Goal: Transaction & Acquisition: Purchase product/service

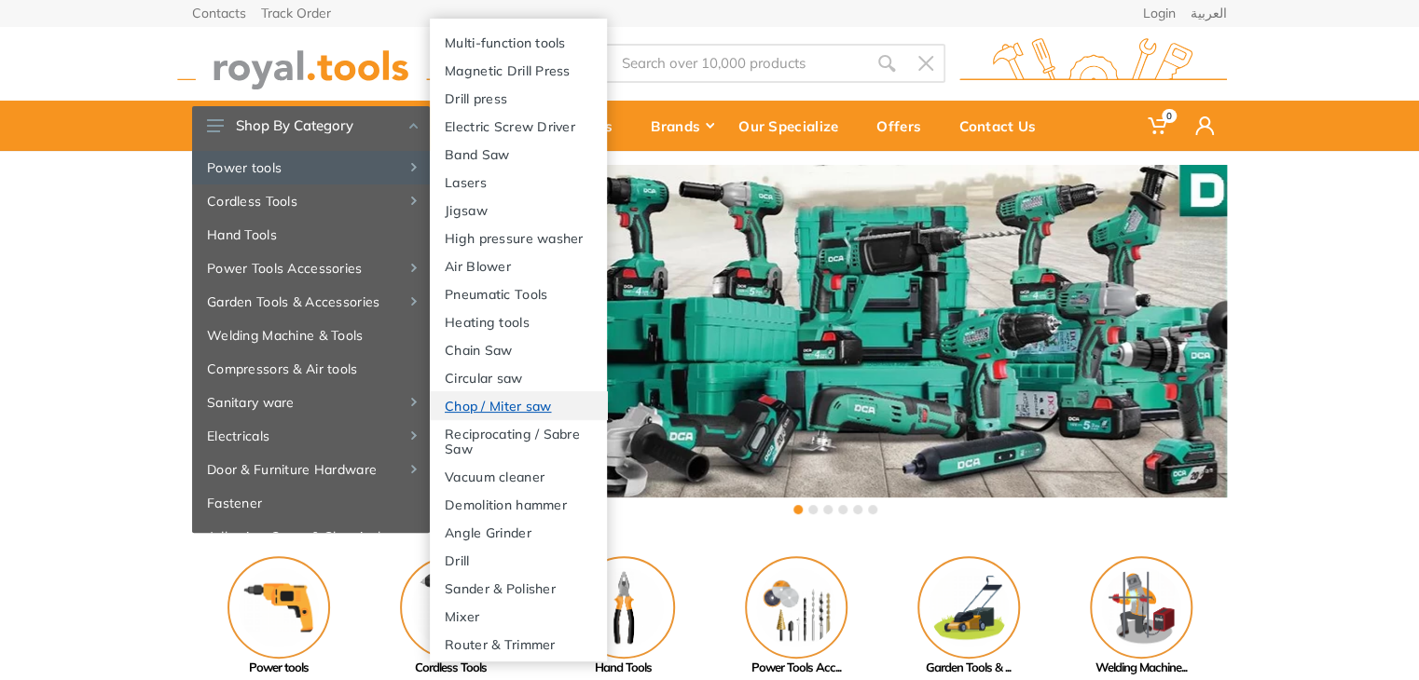
click at [490, 419] on link "Chop / Miter saw" at bounding box center [518, 405] width 177 height 28
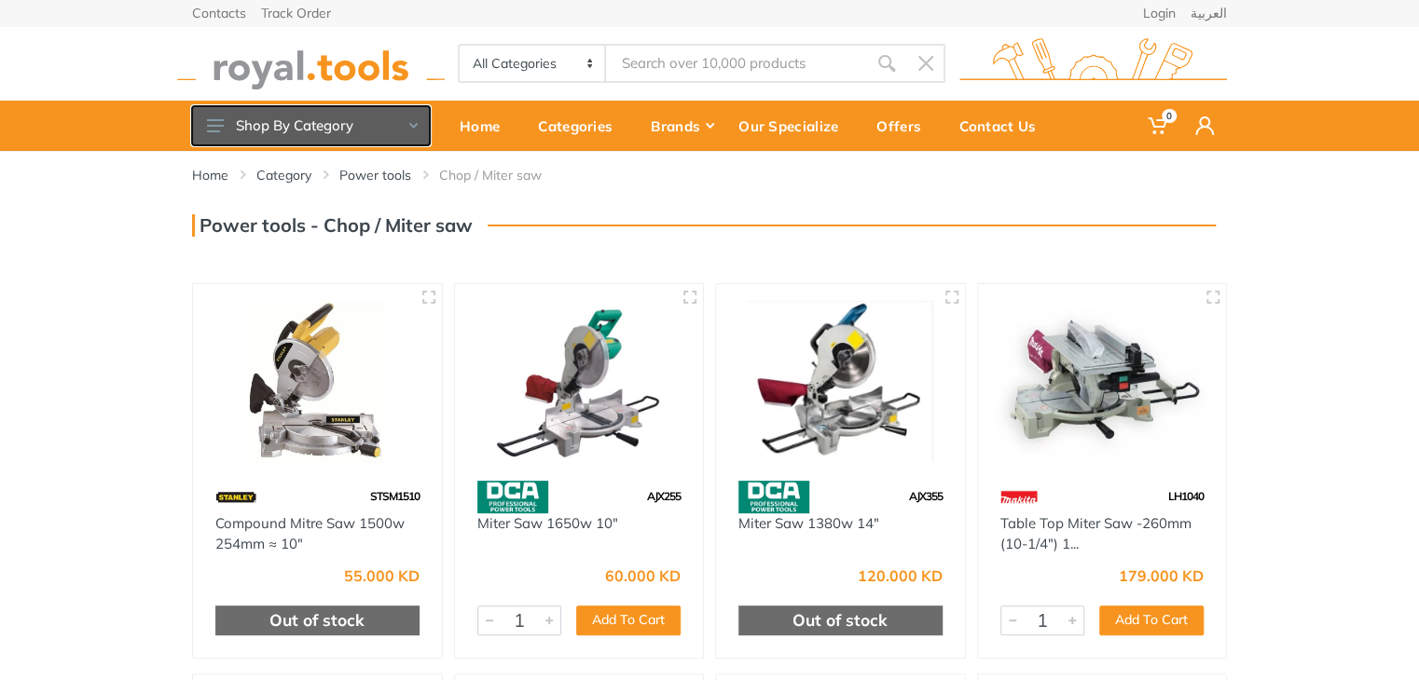
click at [410, 120] on button "Shop By Category" at bounding box center [311, 125] width 238 height 39
click at [213, 124] on icon at bounding box center [215, 125] width 17 height 13
click at [416, 128] on button "Shop By Category" at bounding box center [311, 125] width 238 height 39
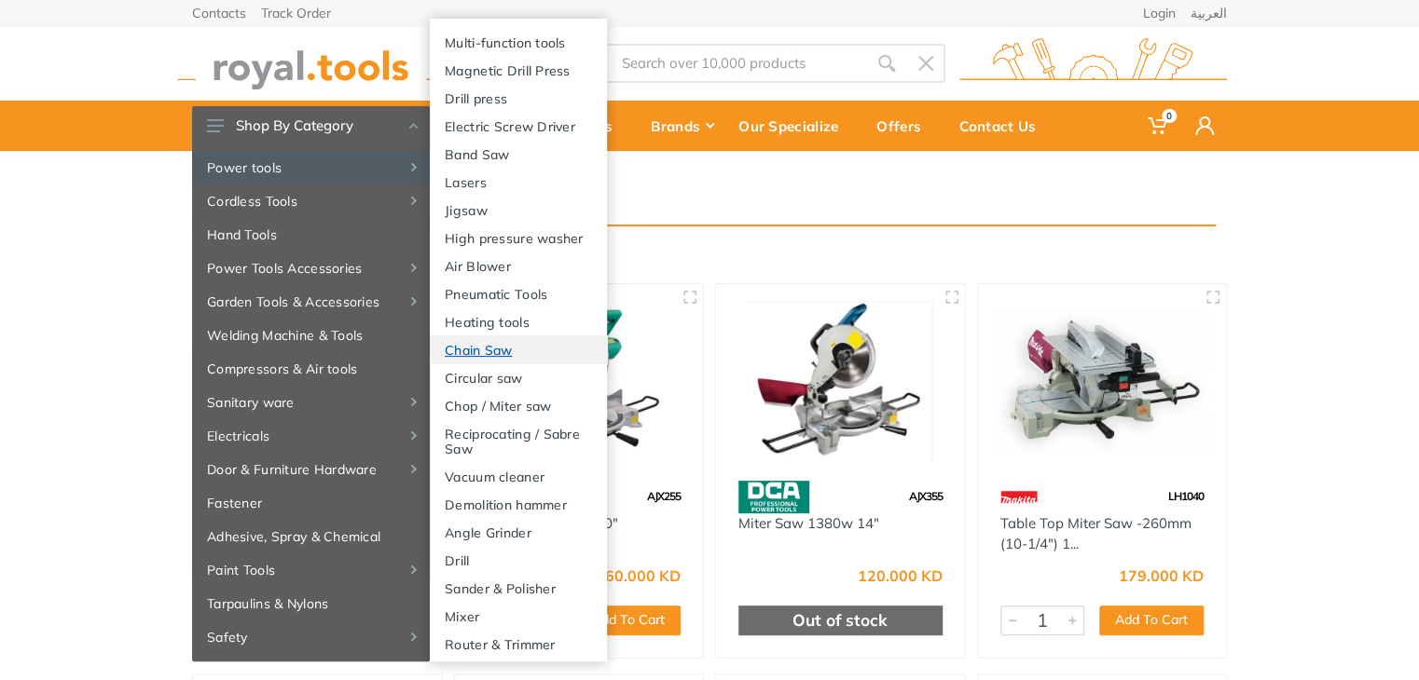
click at [496, 364] on link "Chain Saw" at bounding box center [518, 350] width 177 height 28
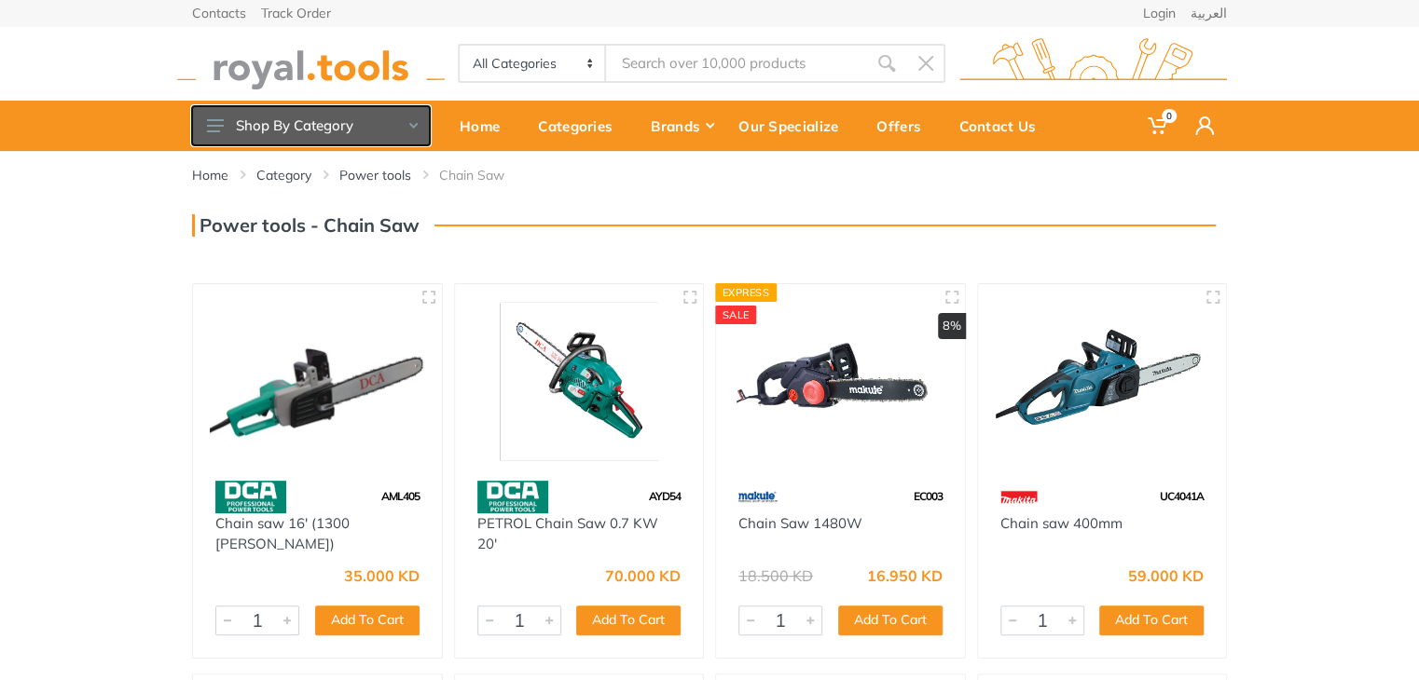
click at [206, 122] on button "Shop By Category" at bounding box center [311, 125] width 238 height 39
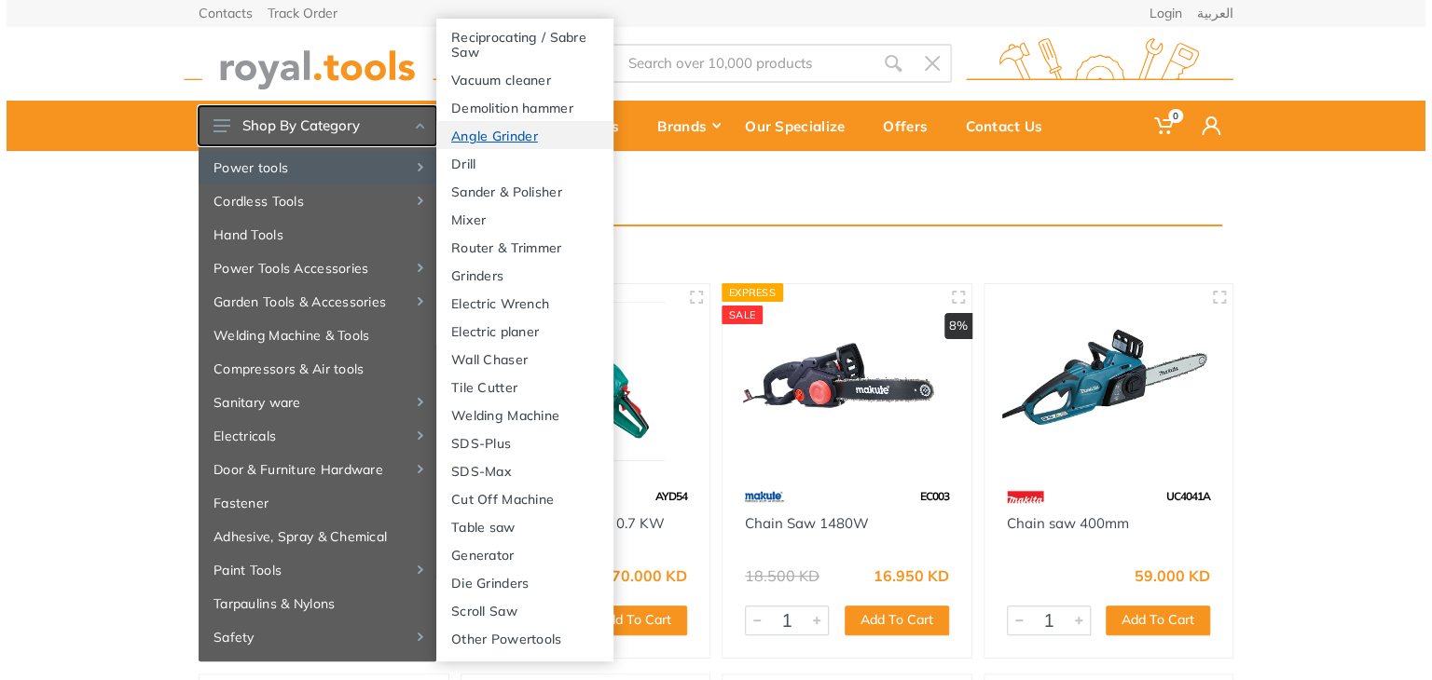
scroll to position [426, 0]
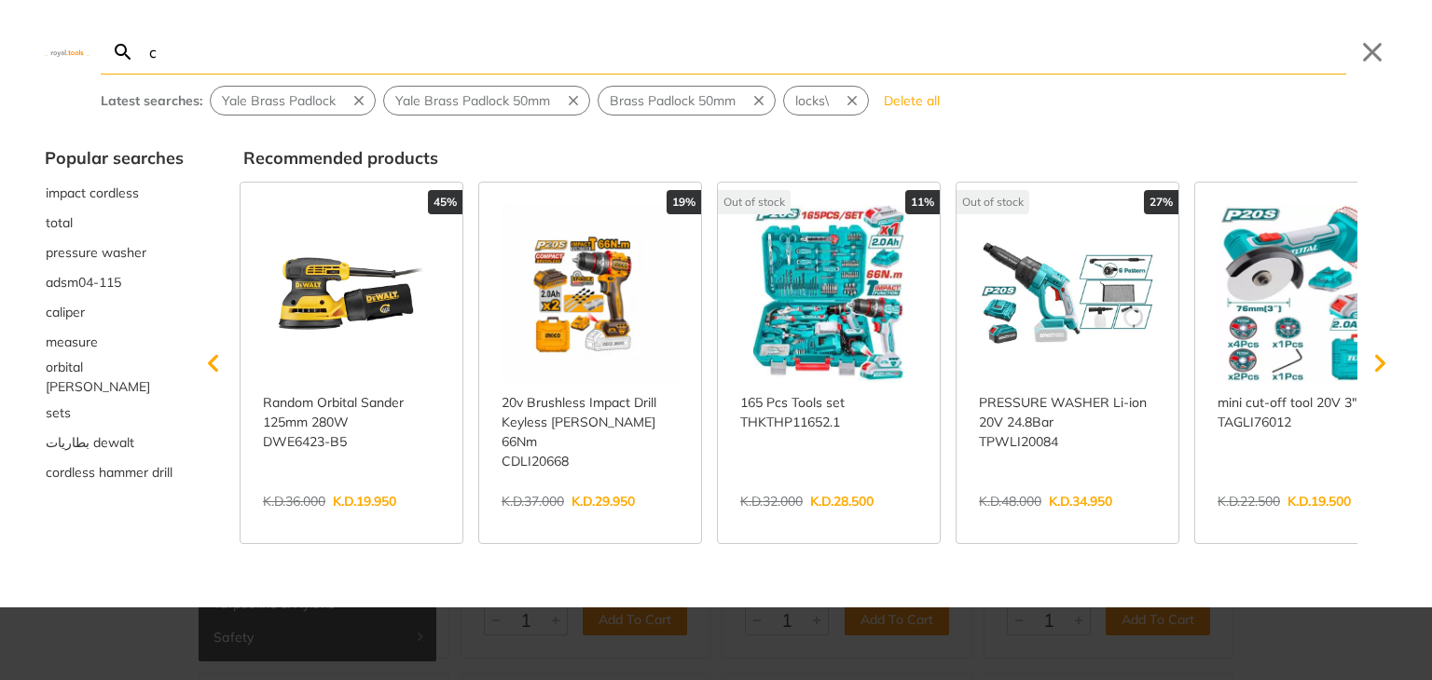
type input "ch"
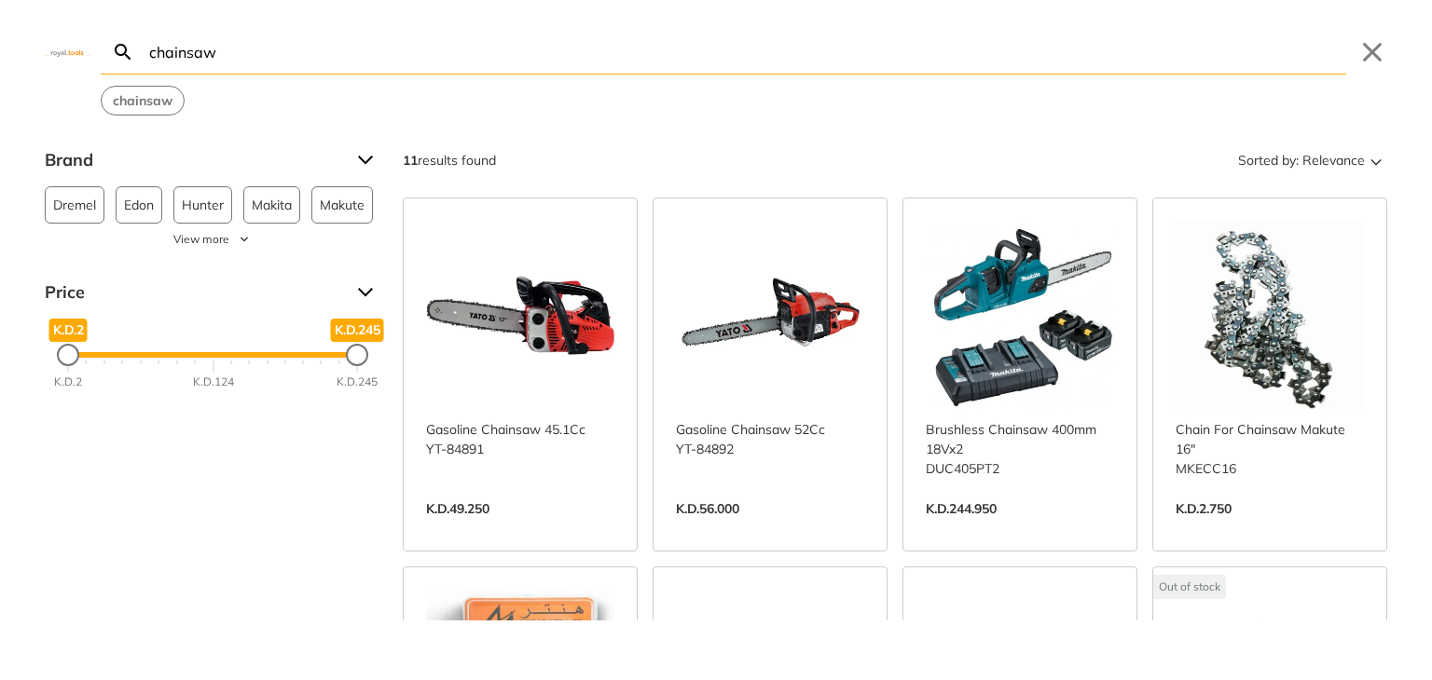
type input "chainsaw"
